Goal: Information Seeking & Learning: Learn about a topic

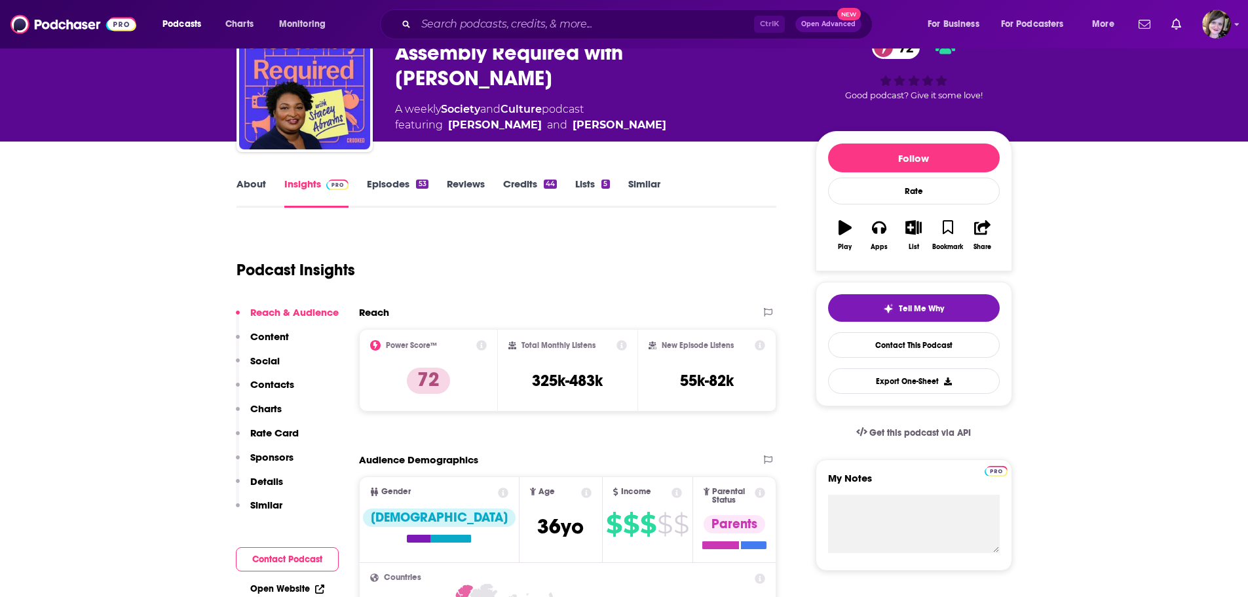
scroll to position [197, 0]
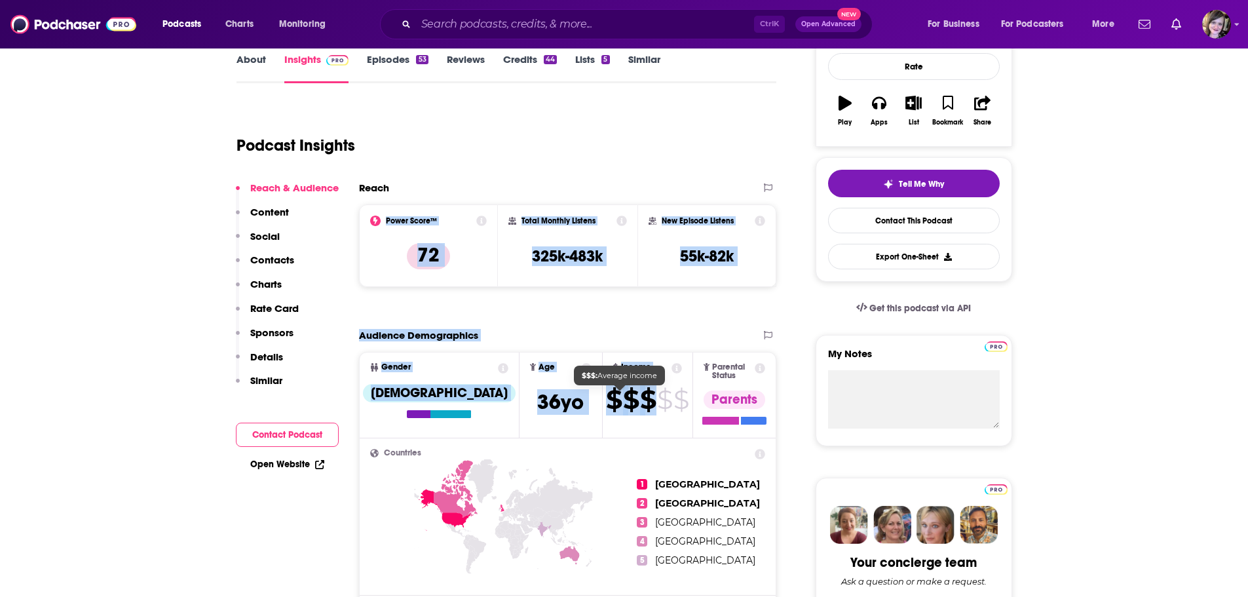
drag, startPoint x: 367, startPoint y: 217, endPoint x: 627, endPoint y: 414, distance: 326.5
copy div "Power Score™ 72 Total Monthly Listens 325k-483k New Episode Listens 55k-82k Exp…"
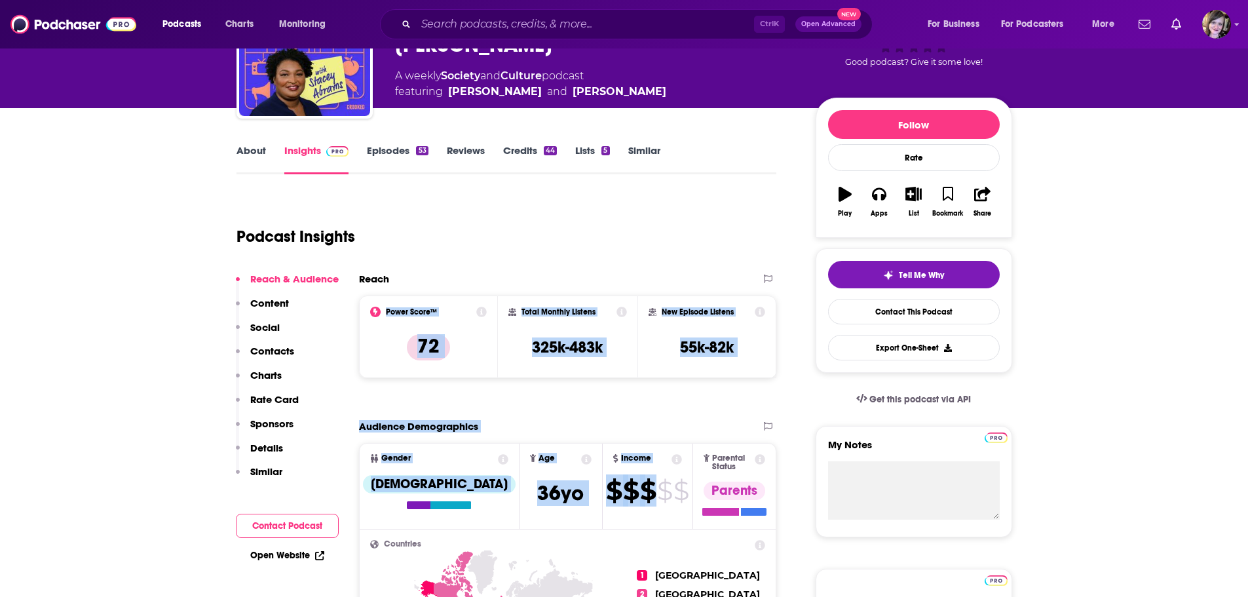
scroll to position [0, 0]
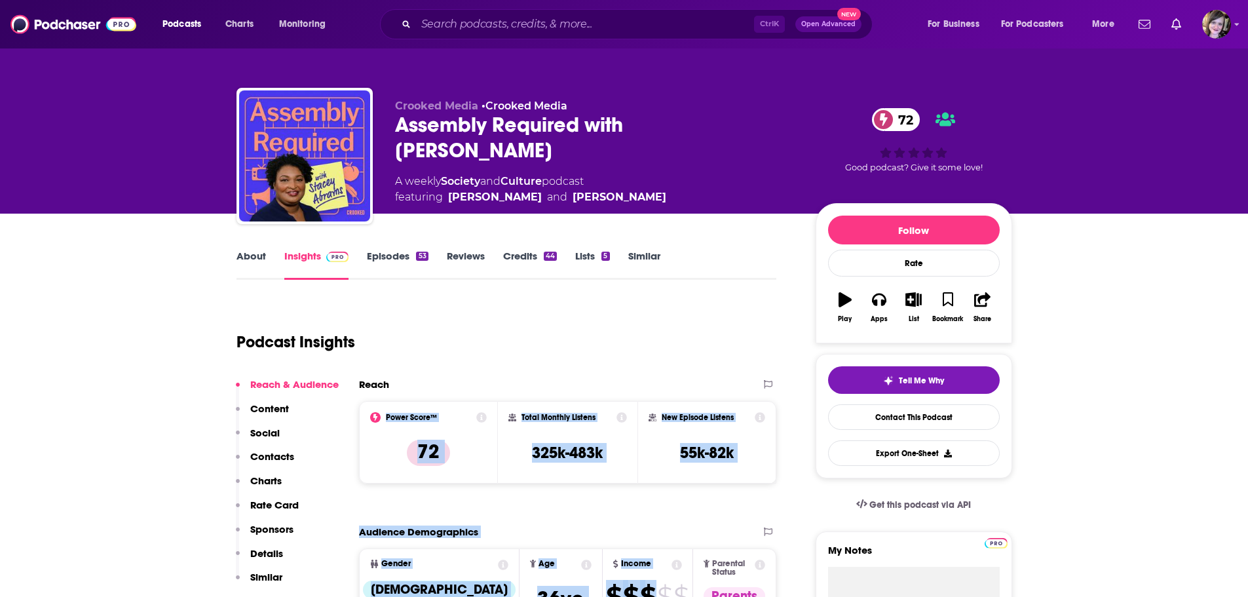
click at [241, 254] on link "About" at bounding box center [251, 265] width 29 height 30
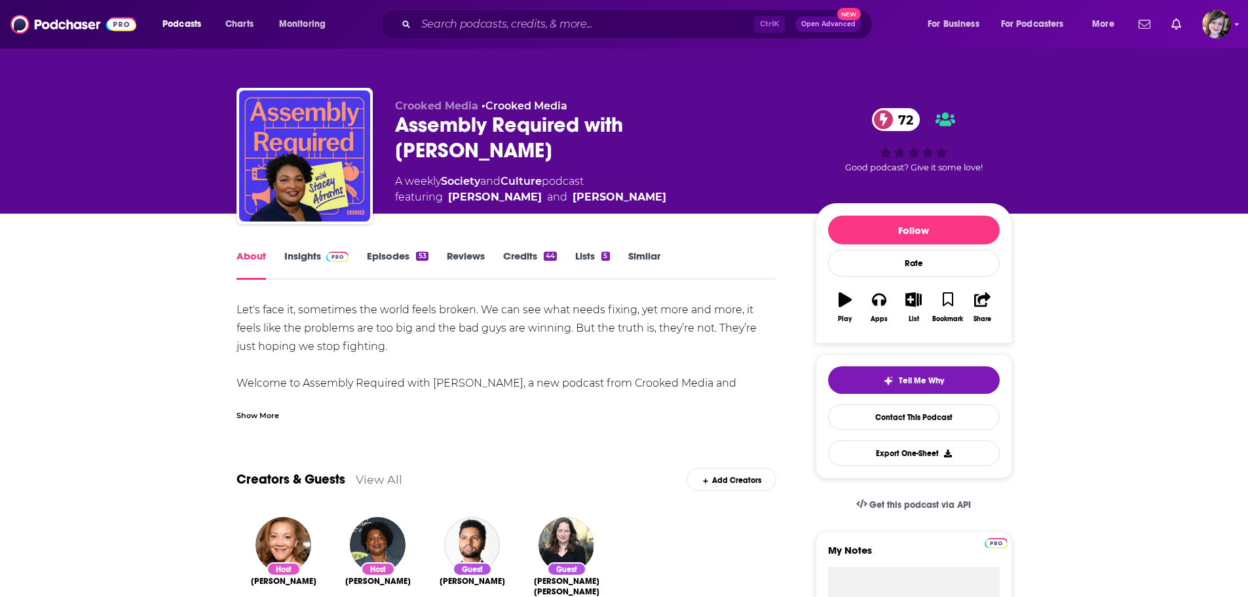
click at [253, 408] on div "Show More" at bounding box center [258, 414] width 43 height 12
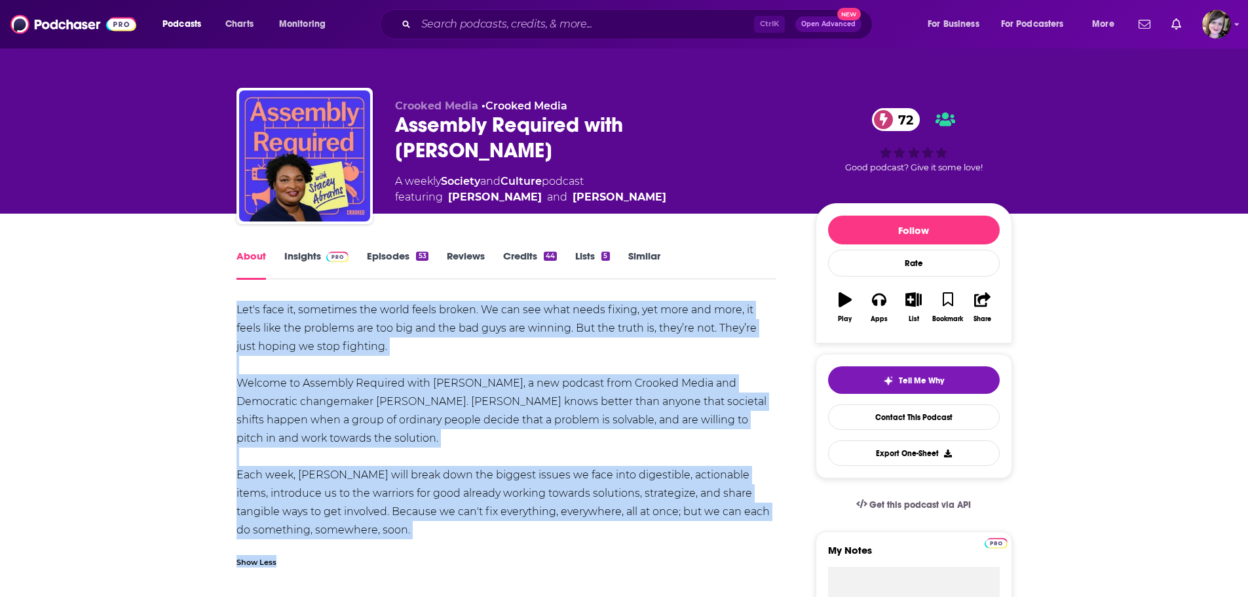
drag, startPoint x: 244, startPoint y: 313, endPoint x: 468, endPoint y: 539, distance: 318.4
copy div "Let's face it, sometimes the world feels broken. We can see what needs fixing, …"
click at [427, 549] on div "Show Less" at bounding box center [507, 557] width 541 height 22
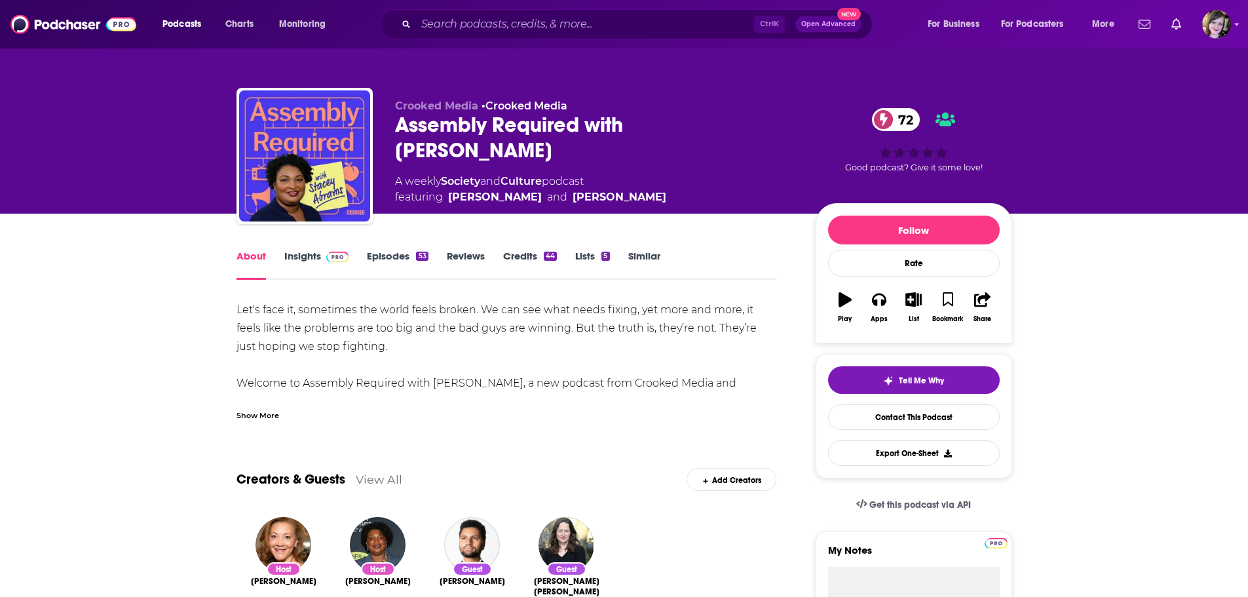
click at [273, 408] on div "Show More" at bounding box center [258, 414] width 43 height 12
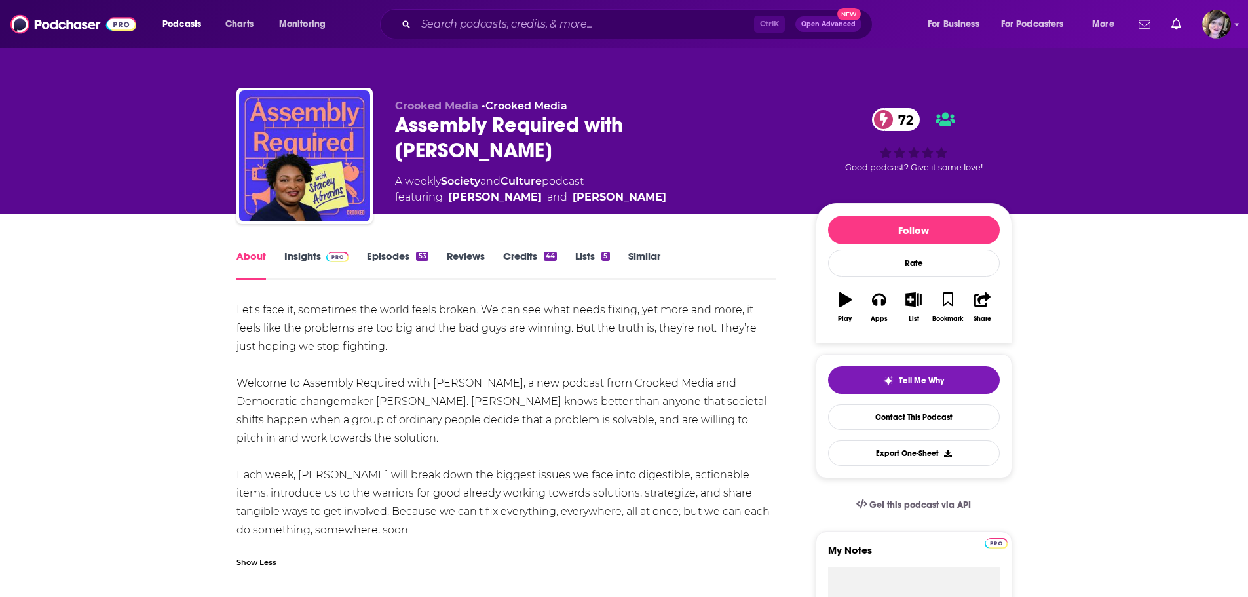
click at [457, 461] on div "Let's face it, sometimes the world feels broken. We can see what needs fixing, …" at bounding box center [507, 420] width 541 height 239
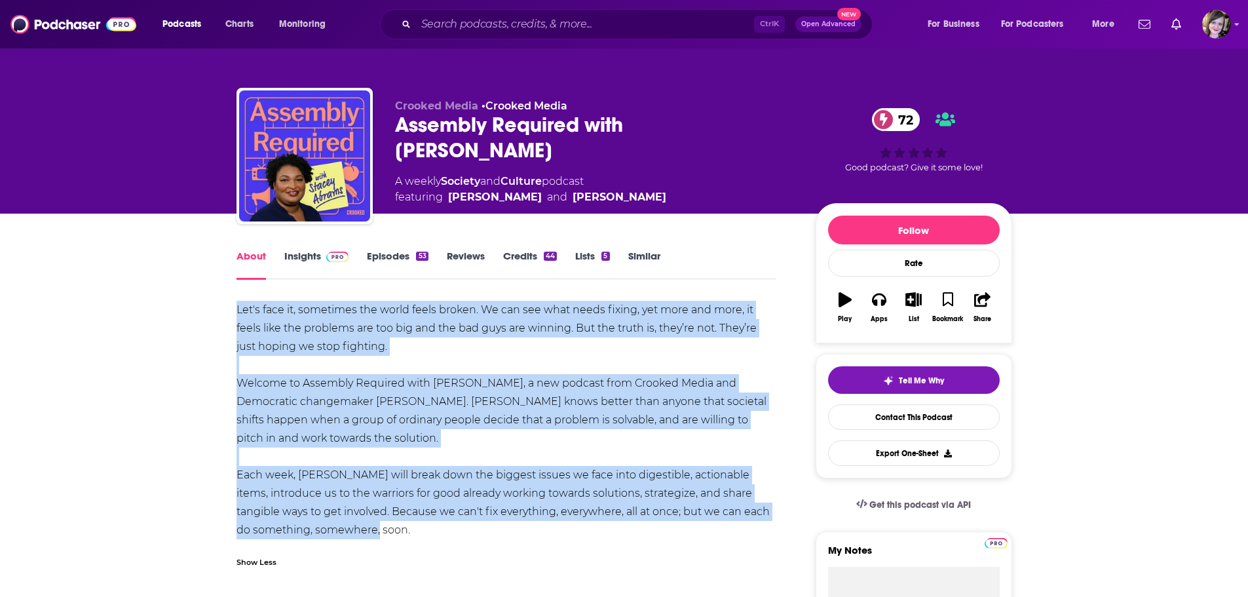
drag, startPoint x: 410, startPoint y: 534, endPoint x: 232, endPoint y: 314, distance: 282.9
copy div "Let's face it, sometimes the world feels broken. We can see what needs fixing, …"
drag, startPoint x: 396, startPoint y: 144, endPoint x: 670, endPoint y: 176, distance: 275.8
click at [670, 176] on div "Crooked Media • Crooked Media Assembly Required with [PERSON_NAME] 72 A weekly …" at bounding box center [595, 153] width 400 height 106
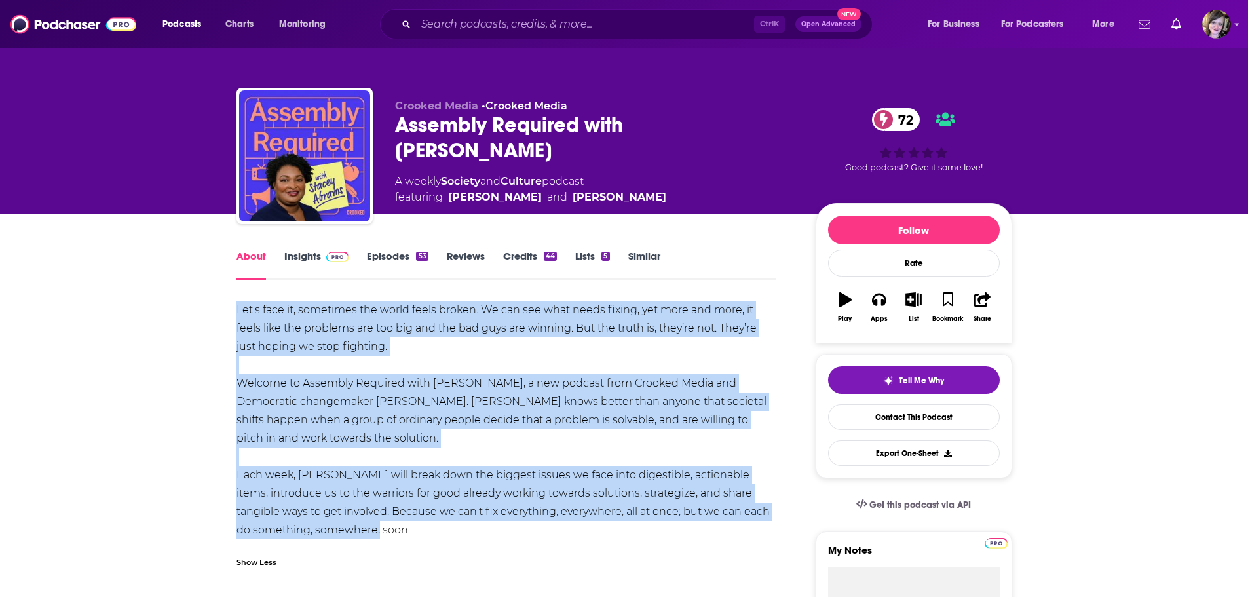
copy div "A weekly Society and Culture podcast featuring [PERSON_NAME] and [PERSON_NAME]"
click at [312, 254] on link "Insights" at bounding box center [316, 265] width 65 height 30
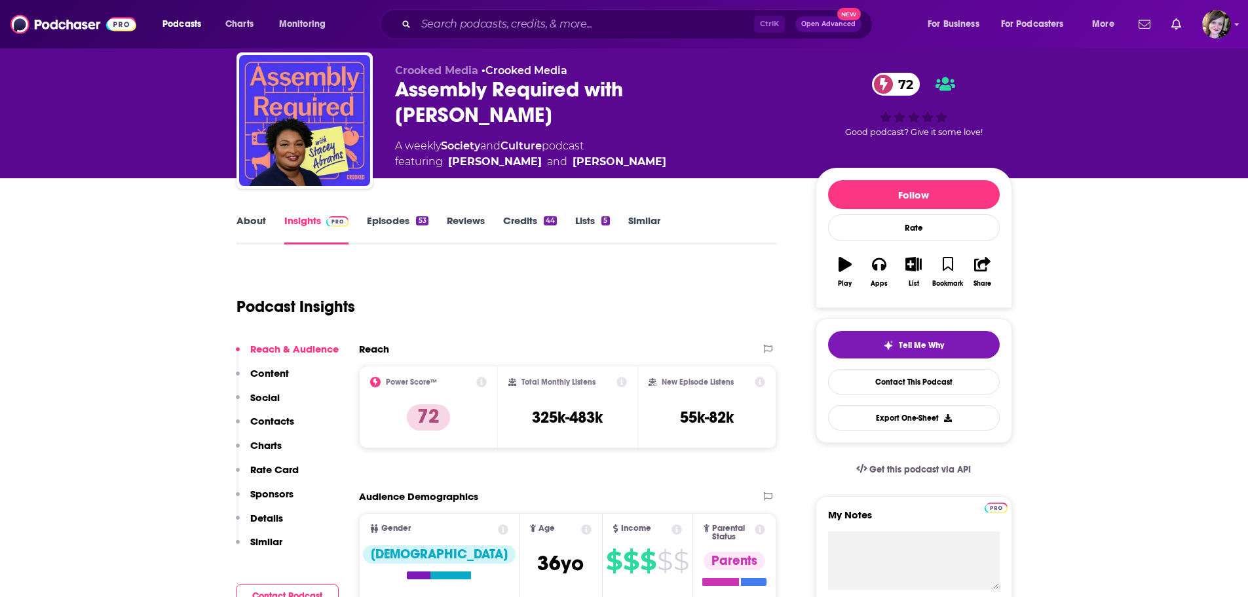
scroll to position [328, 0]
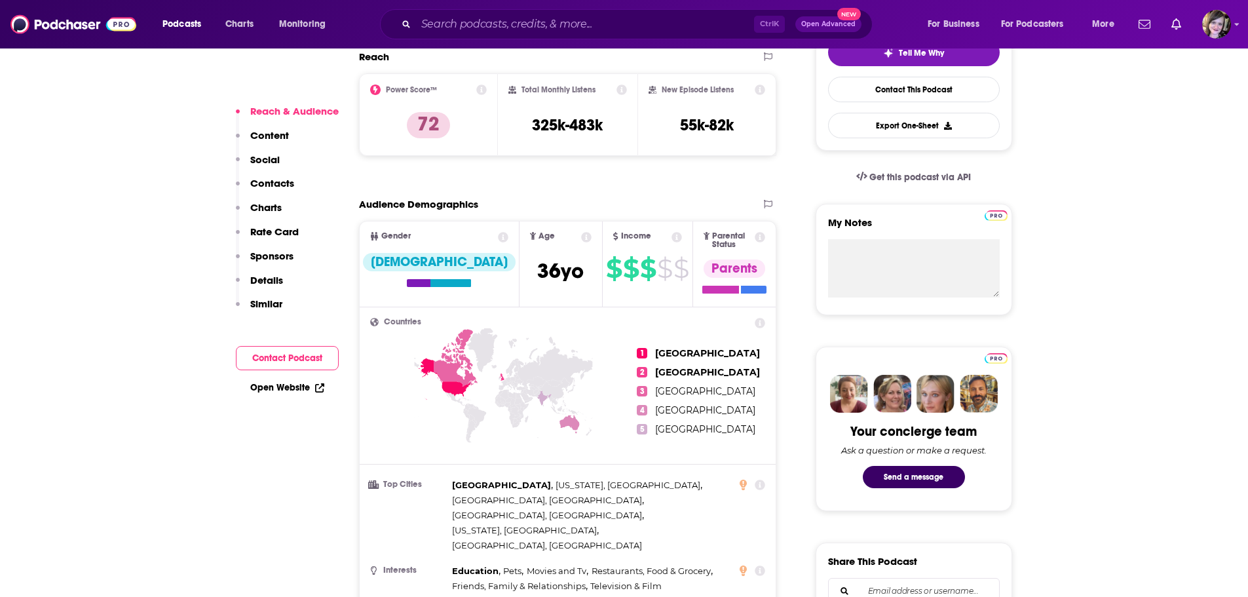
click at [267, 388] on link "Open Website" at bounding box center [287, 387] width 74 height 11
click at [450, 23] on input "Search podcasts, credits, & more..." at bounding box center [585, 24] width 338 height 21
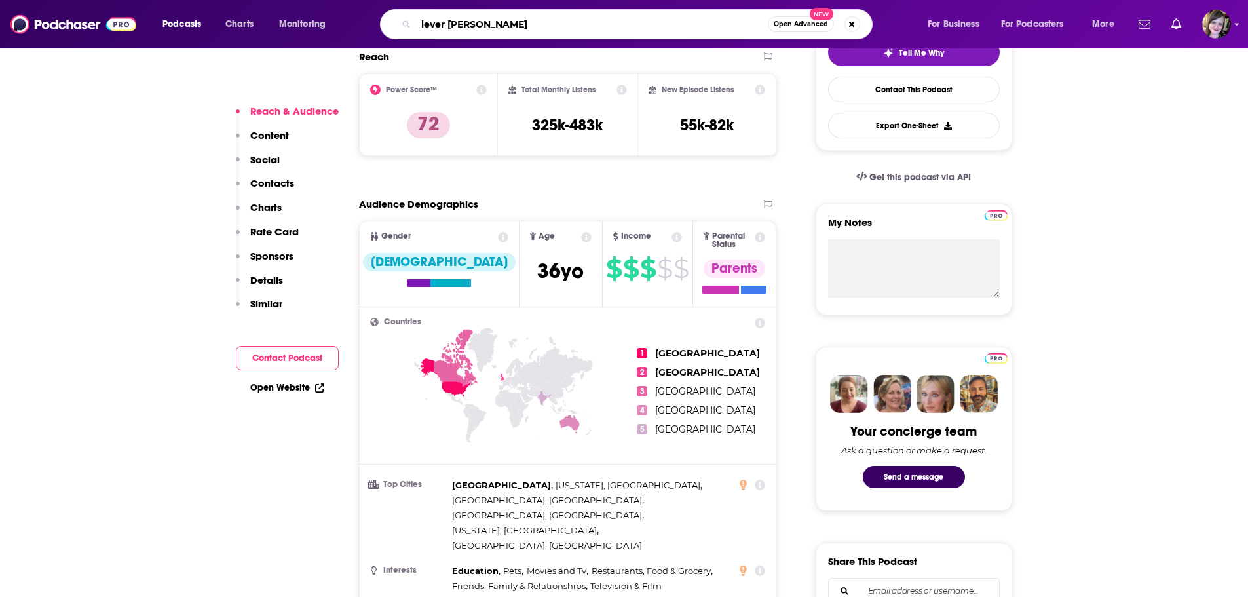
type input "lever time"
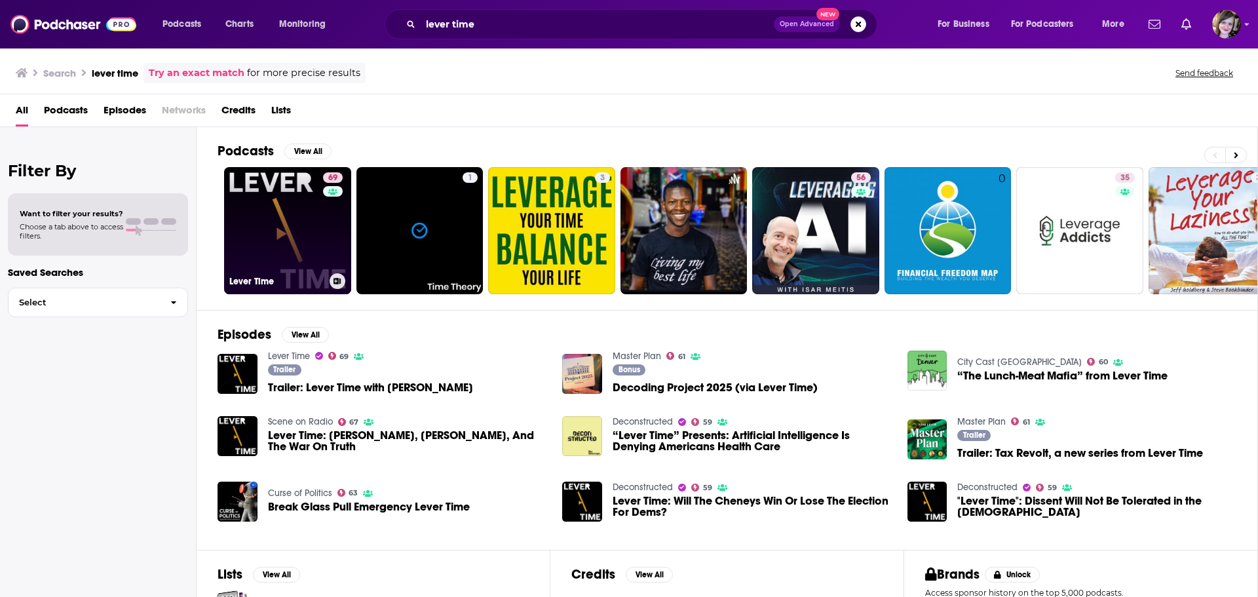
click at [254, 197] on link "69 Lever Time" at bounding box center [287, 230] width 127 height 127
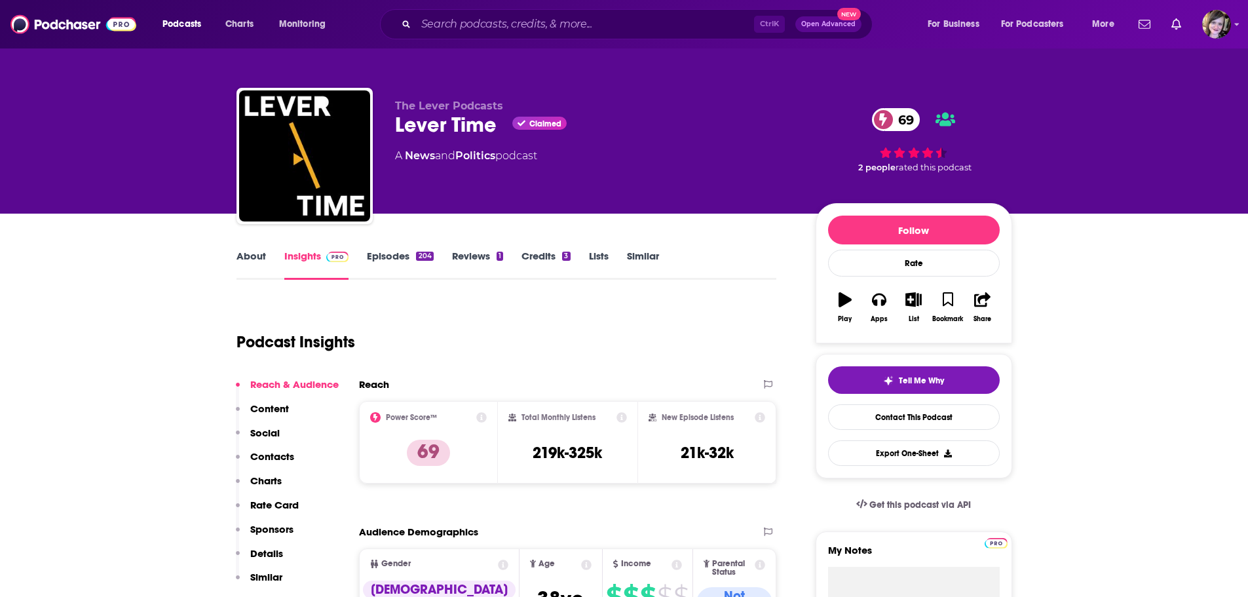
click at [249, 254] on link "About" at bounding box center [251, 265] width 29 height 30
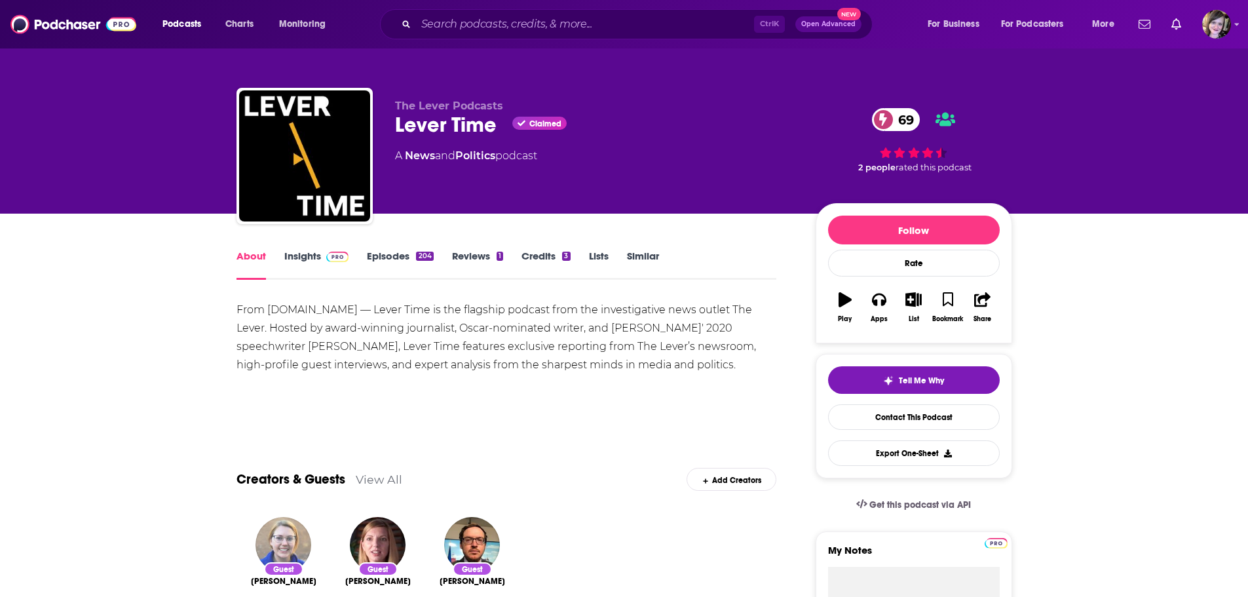
click at [259, 539] on img "Rebecca Burns" at bounding box center [284, 545] width 56 height 56
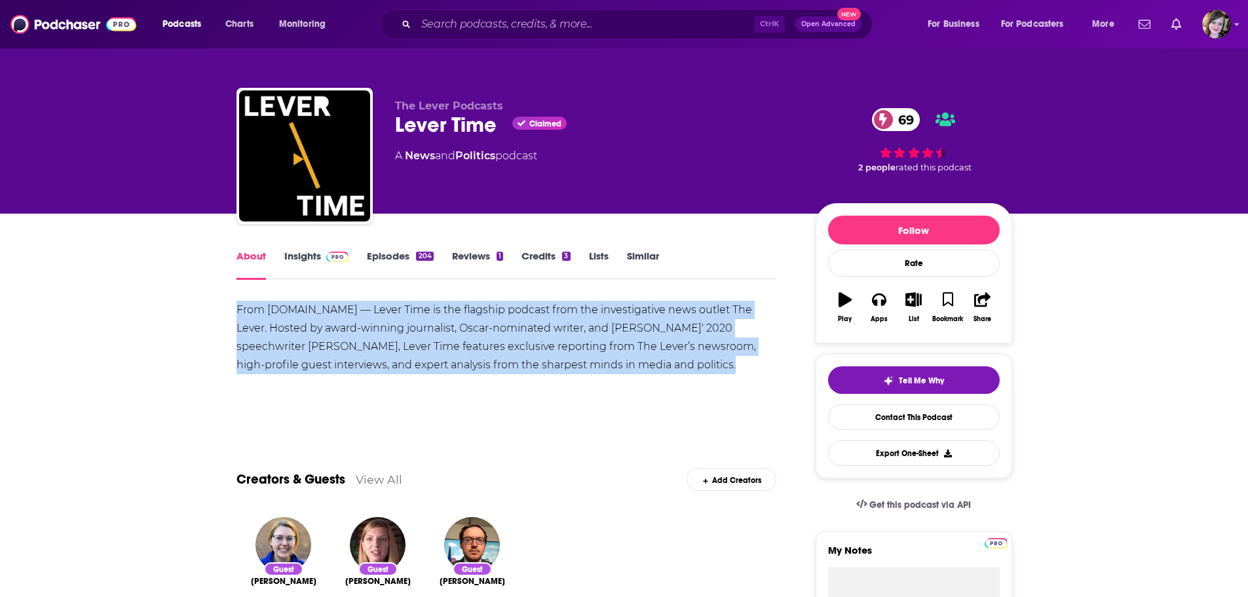
drag, startPoint x: 659, startPoint y: 366, endPoint x: 199, endPoint y: 309, distance: 463.7
copy div "From [DOMAIN_NAME] — Lever Time is the flagship podcast from the investigative …"
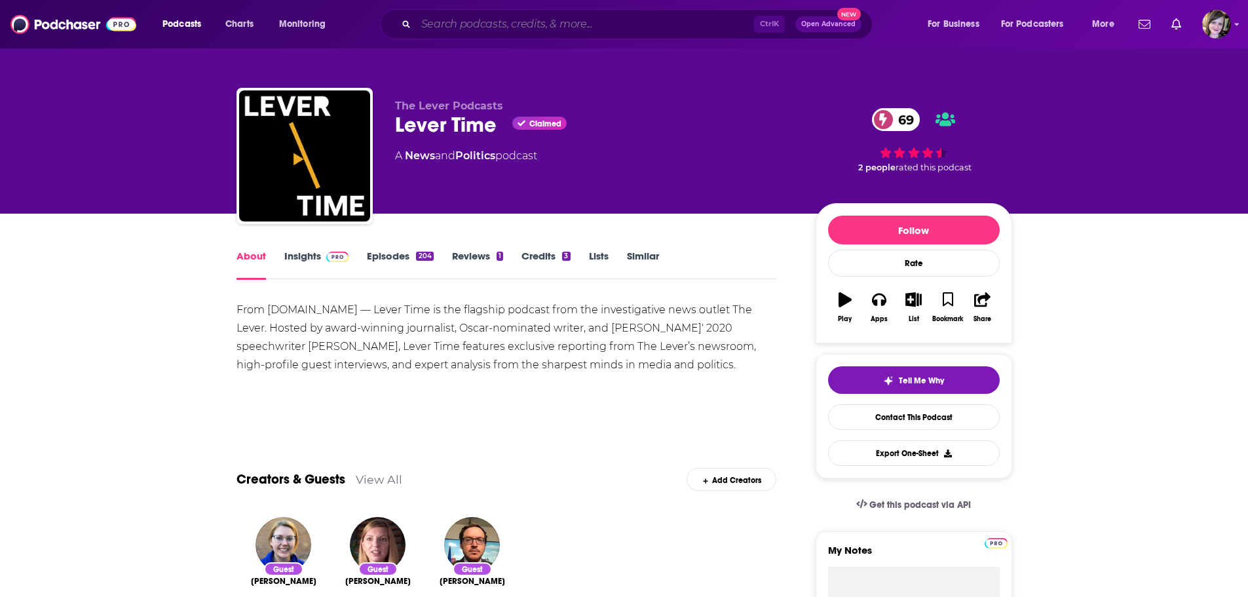
click at [482, 14] on input "Search podcasts, credits, & more..." at bounding box center [585, 24] width 338 height 21
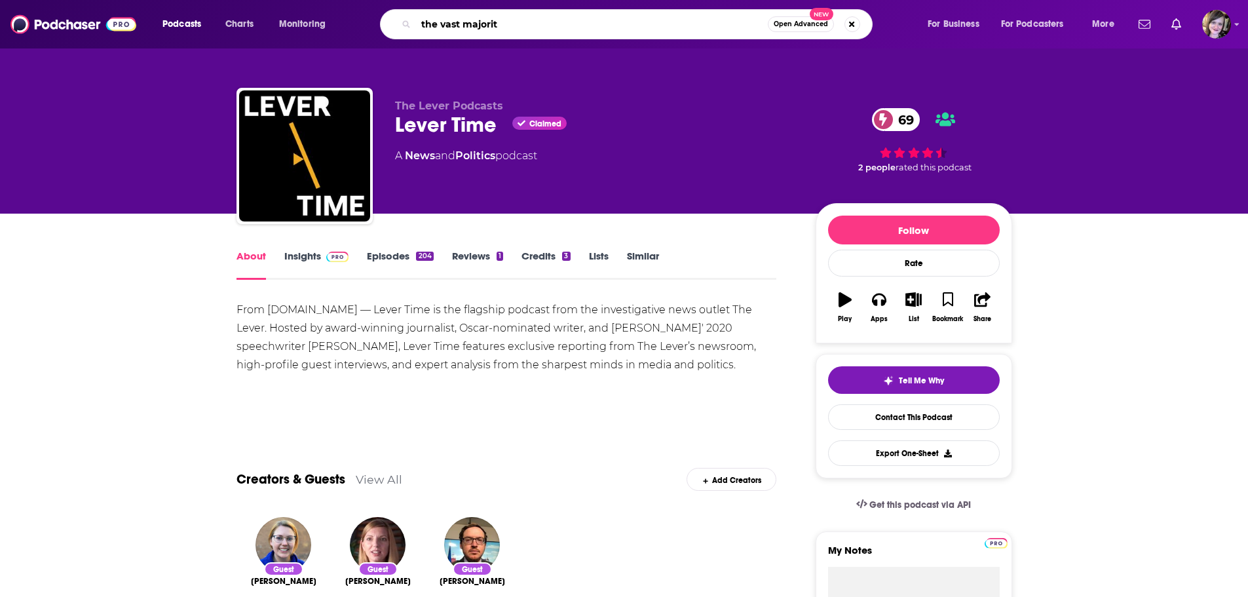
type input "the vast majority"
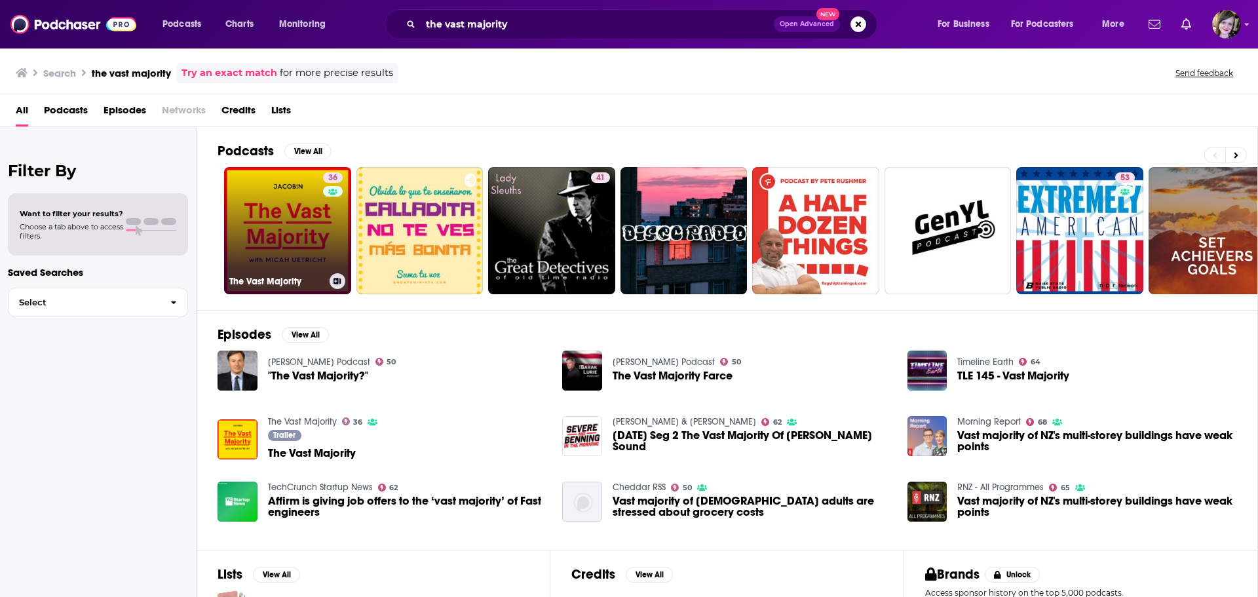
click at [296, 233] on link "36 The Vast Majority" at bounding box center [287, 230] width 127 height 127
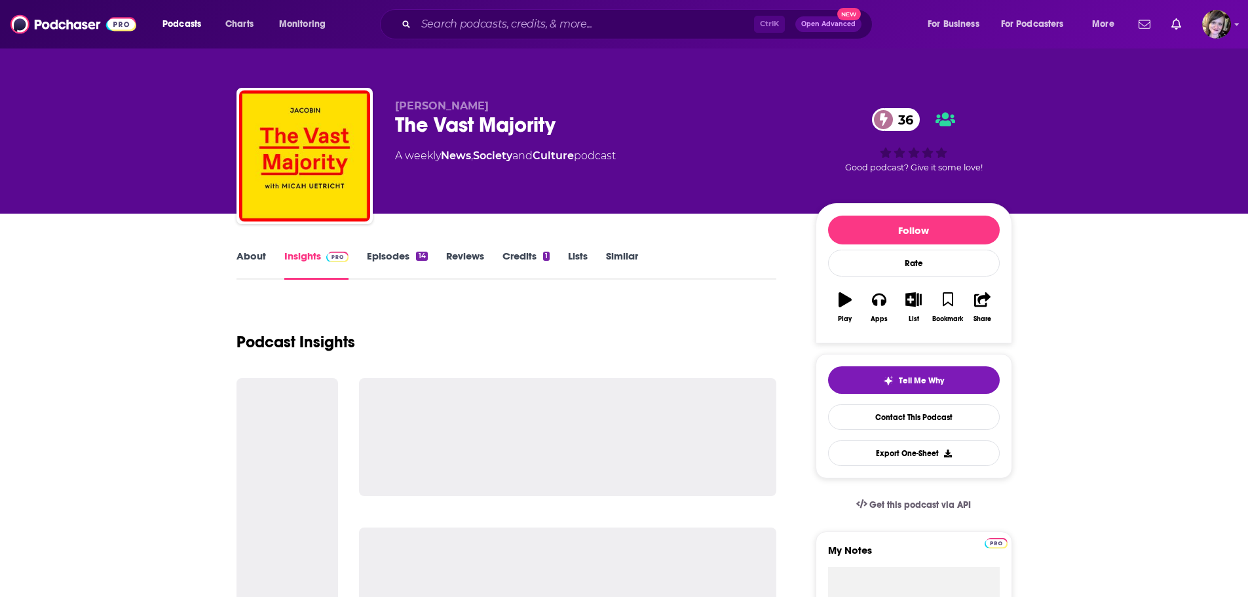
click at [246, 259] on link "About" at bounding box center [251, 265] width 29 height 30
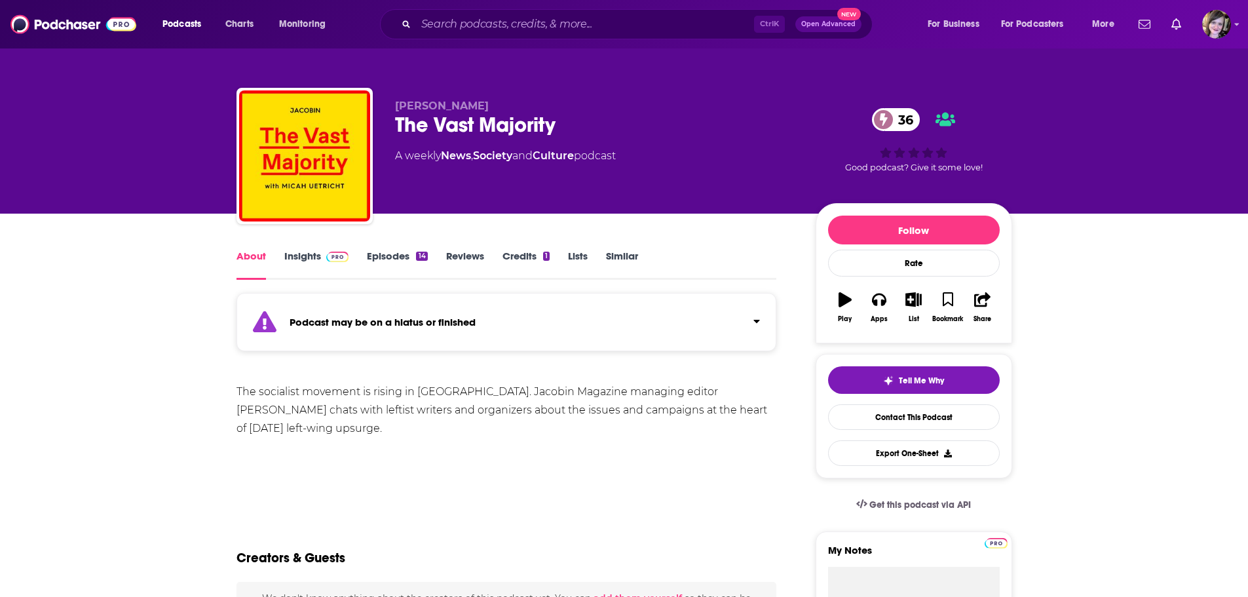
click at [298, 256] on link "Insights" at bounding box center [316, 265] width 65 height 30
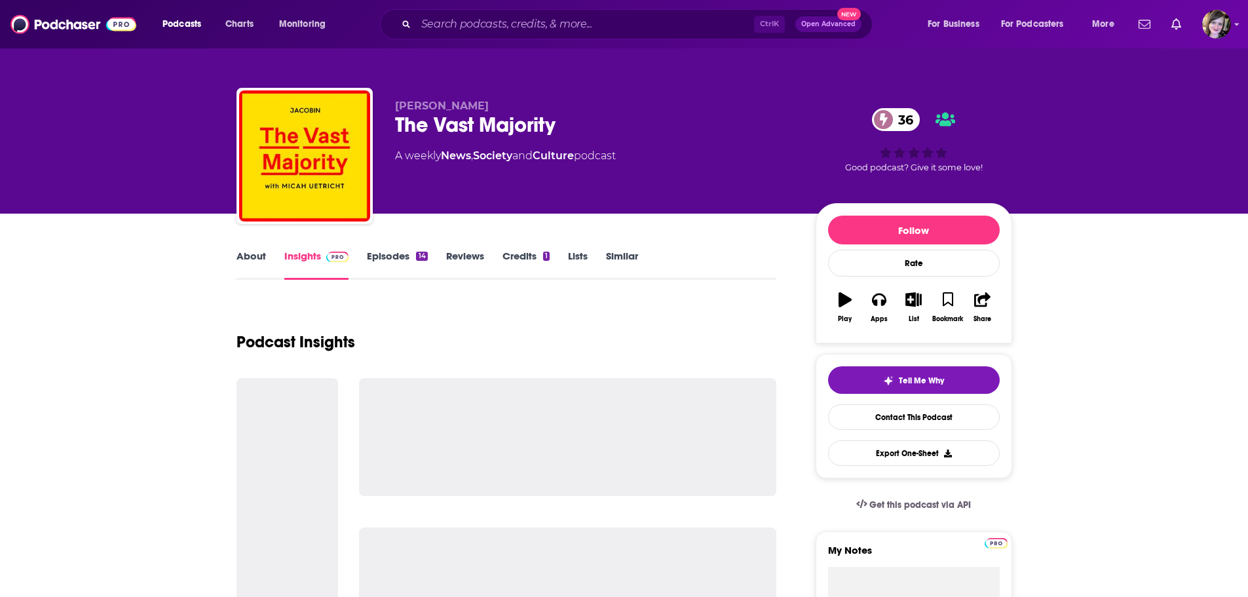
click at [253, 258] on link "About" at bounding box center [251, 265] width 29 height 30
